Goal: Information Seeking & Learning: Learn about a topic

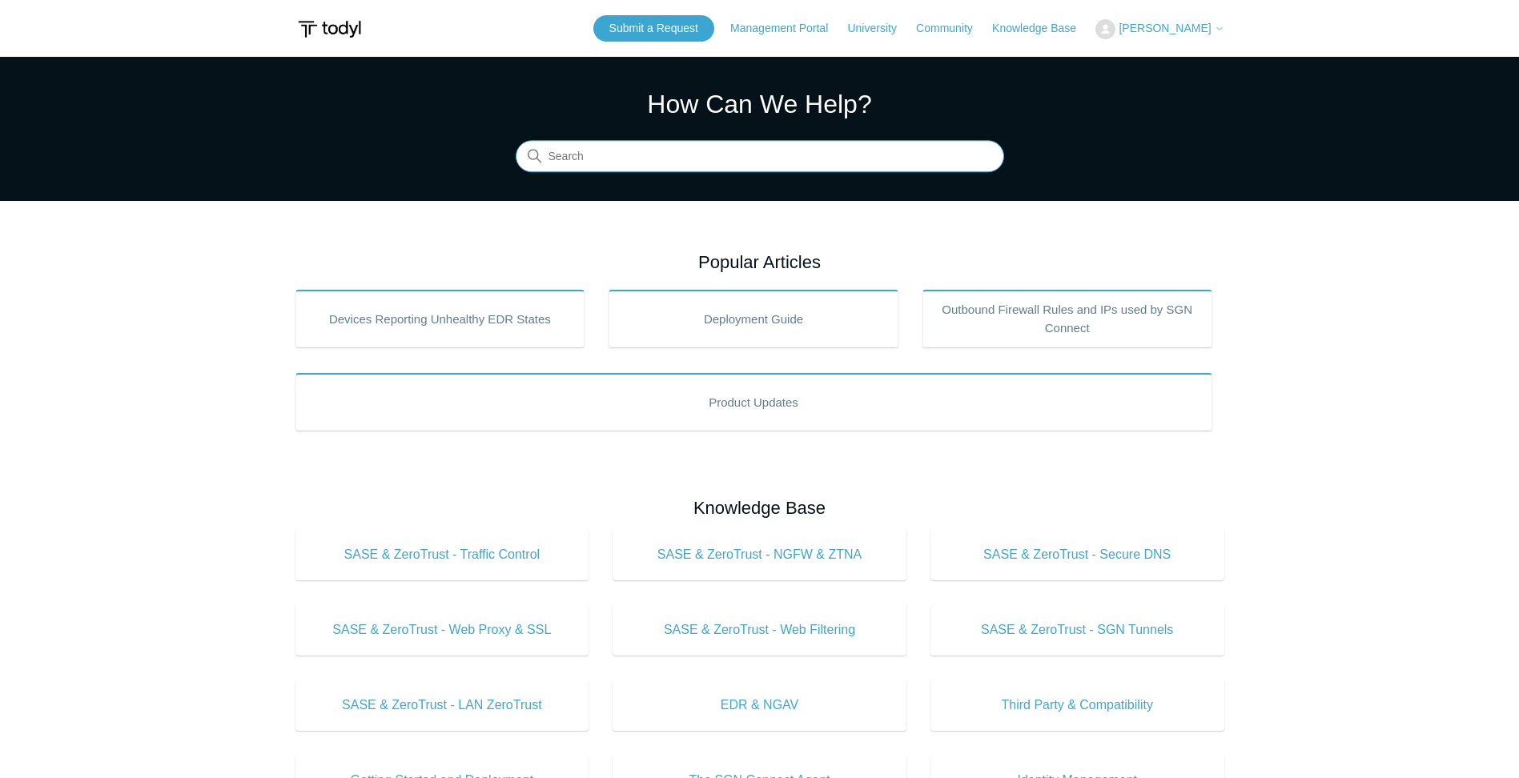
click at [638, 150] on input "Search" at bounding box center [760, 157] width 488 height 32
click at [801, 162] on input "Search" at bounding box center [760, 157] width 488 height 32
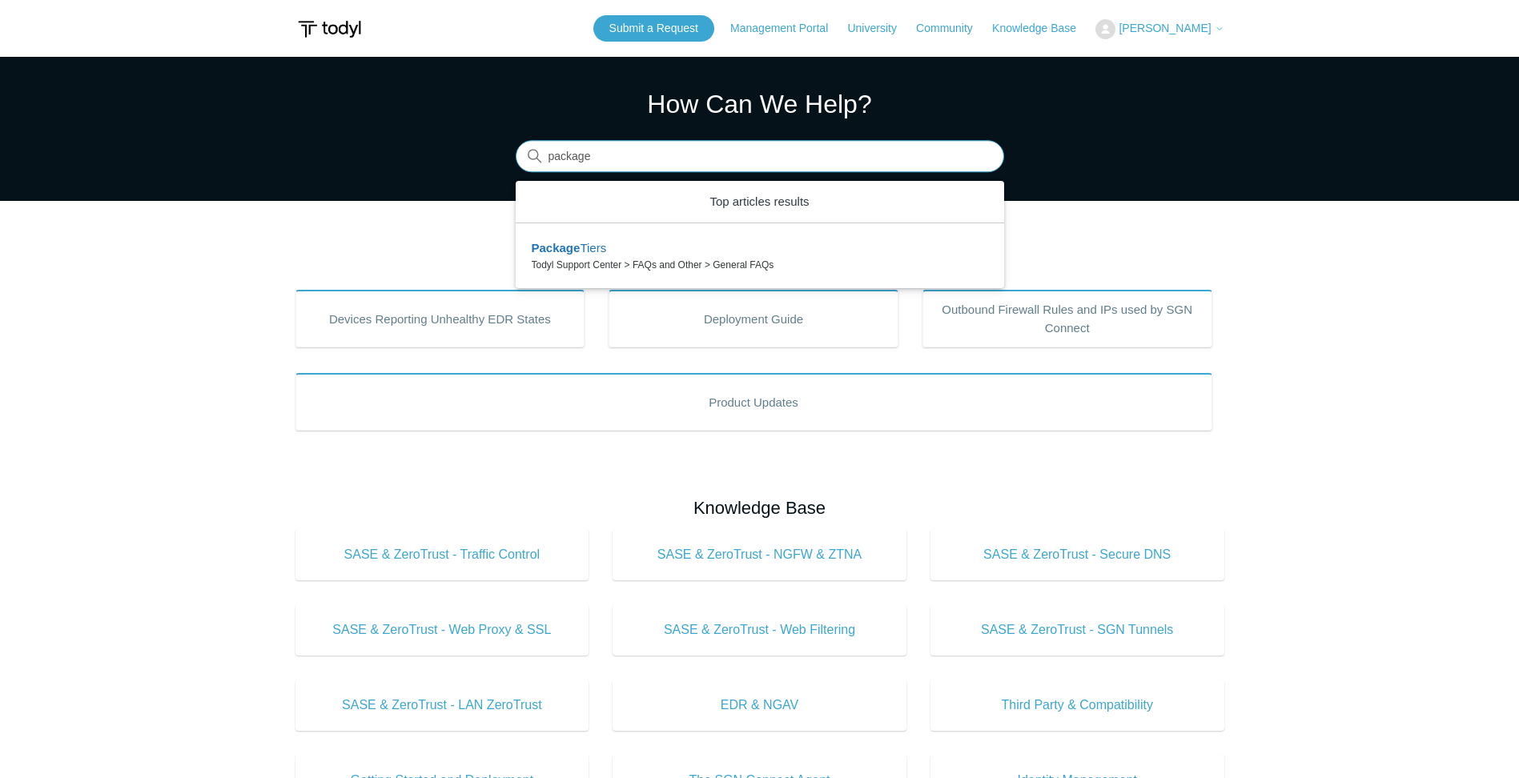
type input "package"
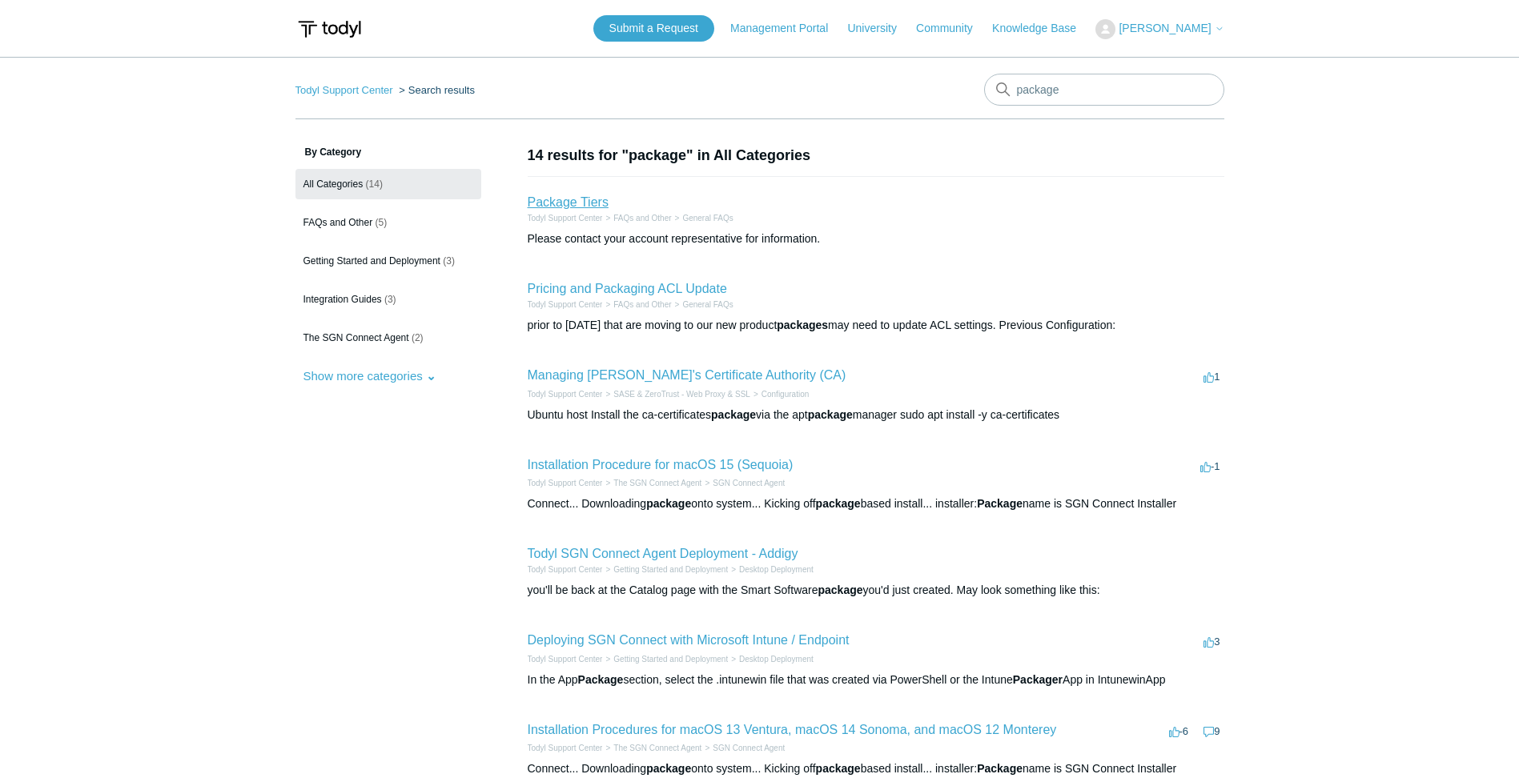
click at [585, 200] on link "Package Tiers" at bounding box center [568, 202] width 81 height 14
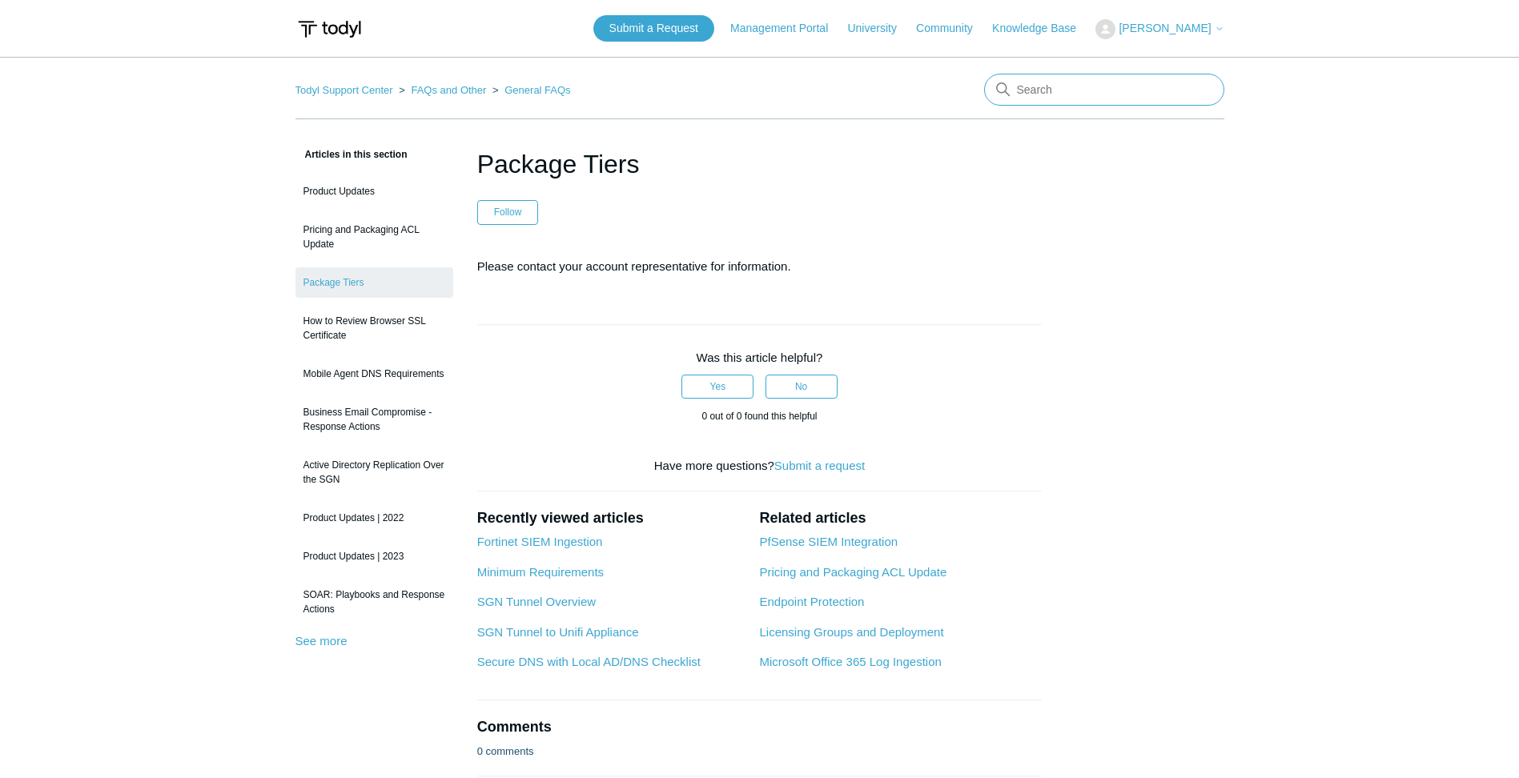
click at [1085, 80] on input "Search" at bounding box center [1104, 90] width 240 height 32
type input "package"
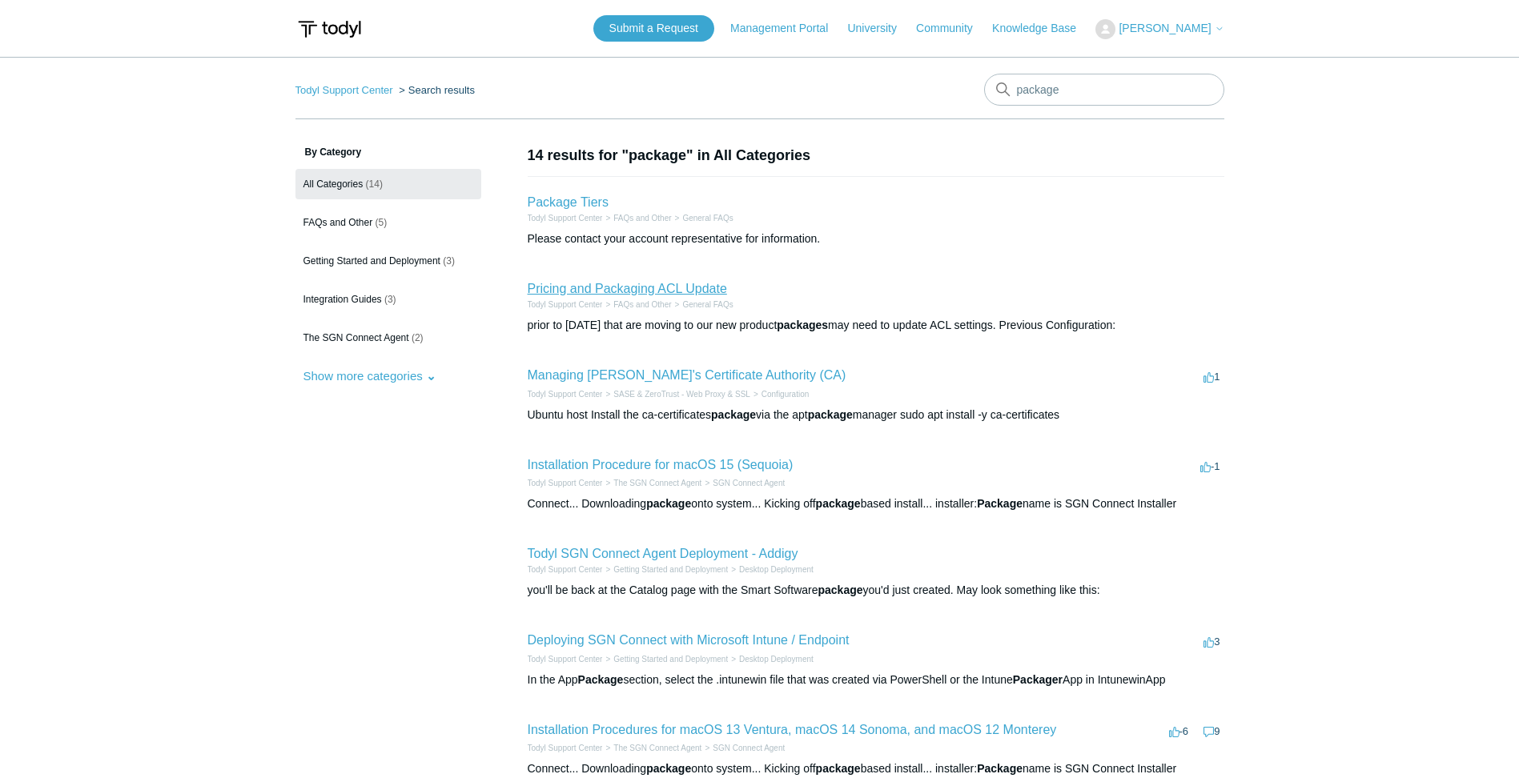
click at [698, 289] on link "Pricing and Packaging ACL Update" at bounding box center [627, 289] width 199 height 14
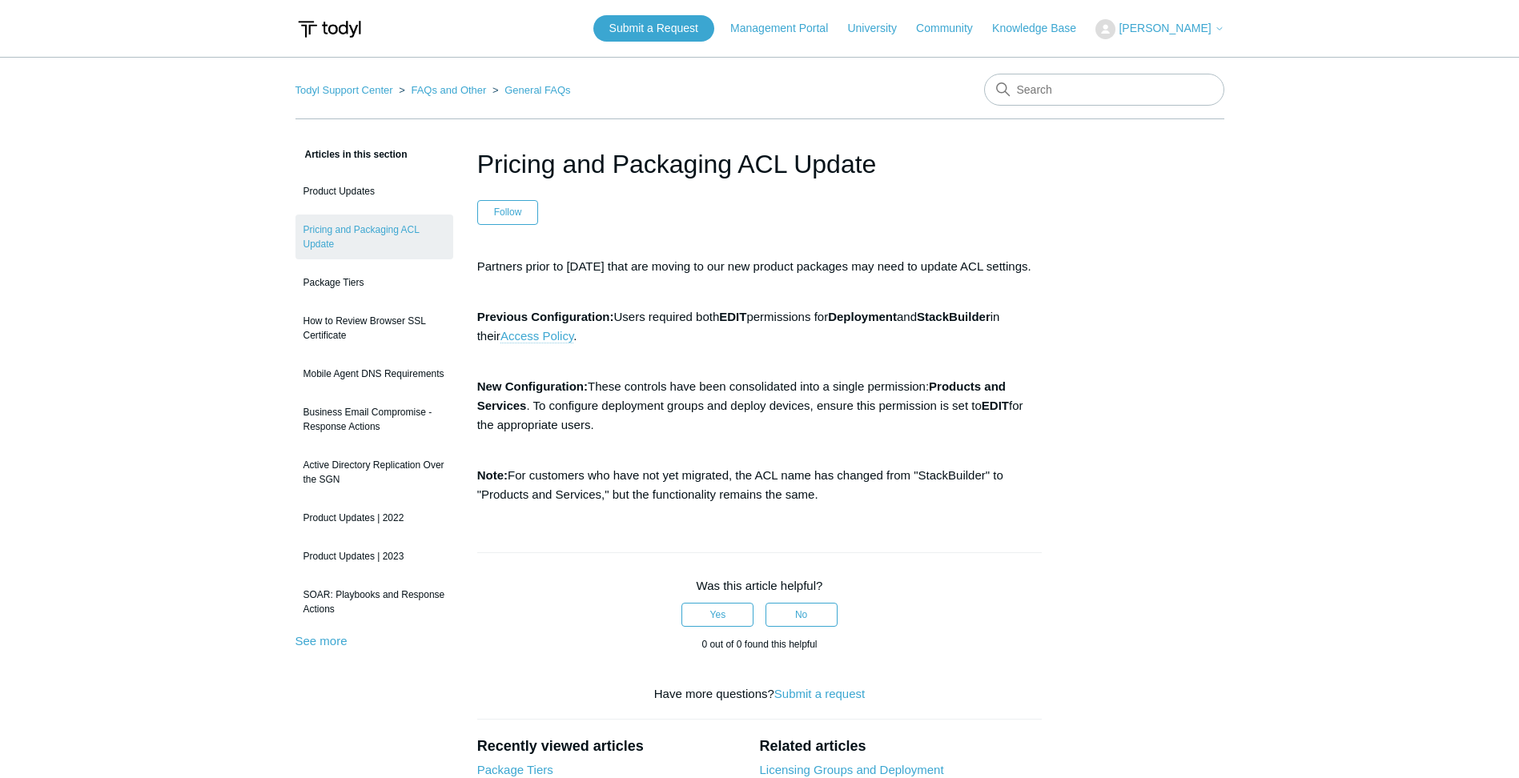
click at [544, 343] on link "Access Policy" at bounding box center [536, 336] width 73 height 14
